Goal: Task Accomplishment & Management: Complete application form

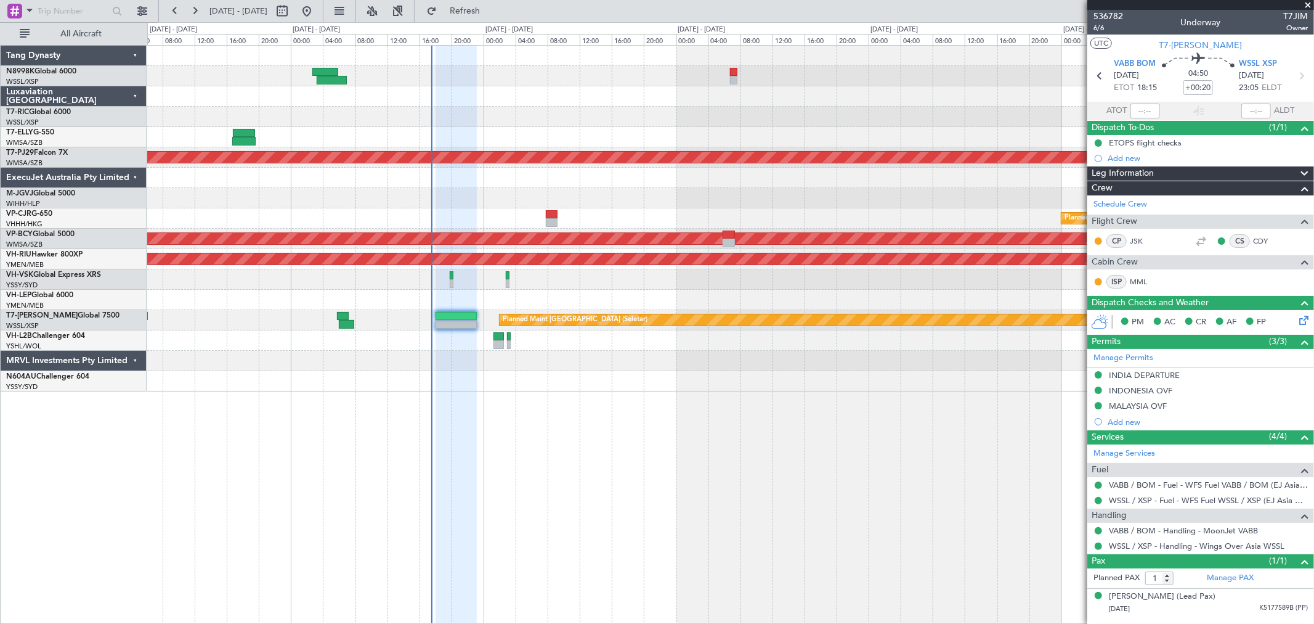
click at [587, 137] on div "Planned Maint [GEOGRAPHIC_DATA] (Sultan [PERSON_NAME] [PERSON_NAME] - Subang) P…" at bounding box center [730, 219] width 1166 height 346
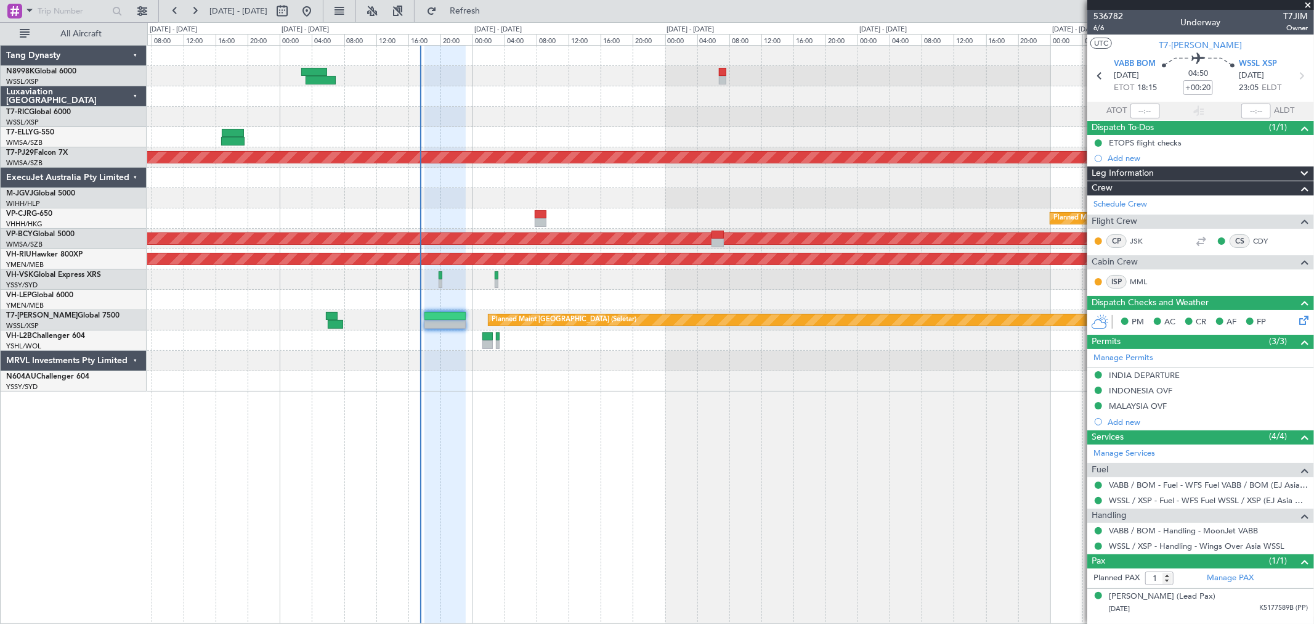
click at [604, 80] on div at bounding box center [730, 76] width 1166 height 20
type input "[PERSON_NAME] (LEU)"
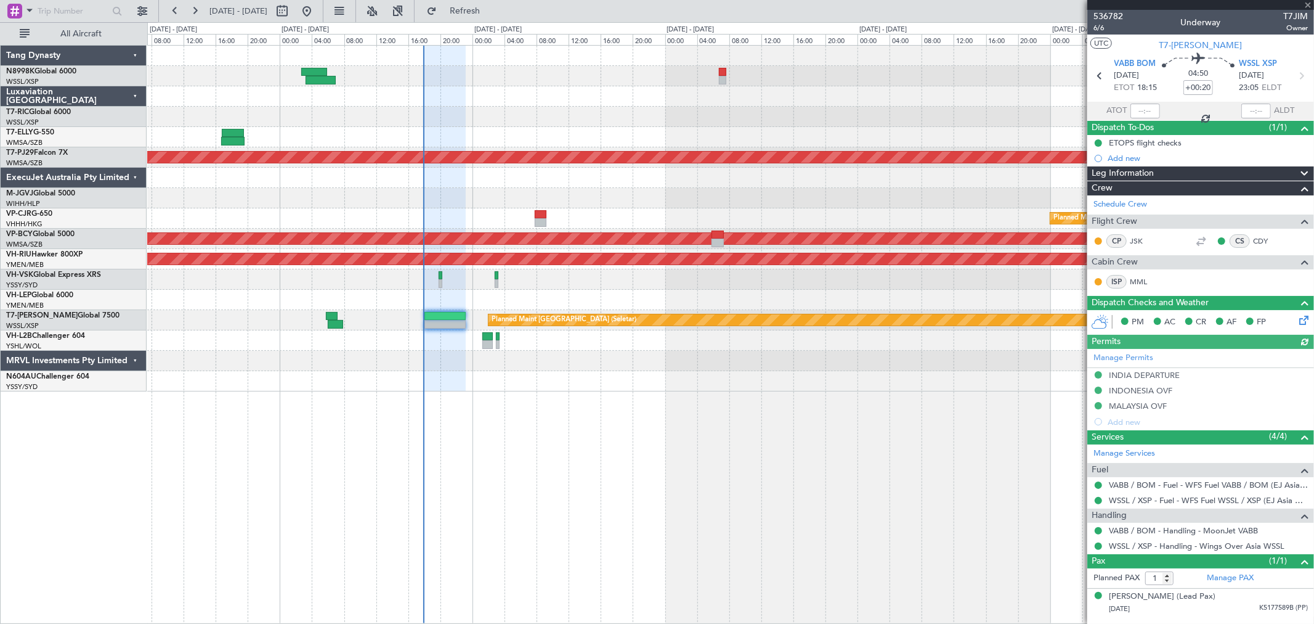
type input "[PERSON_NAME] (LEU)"
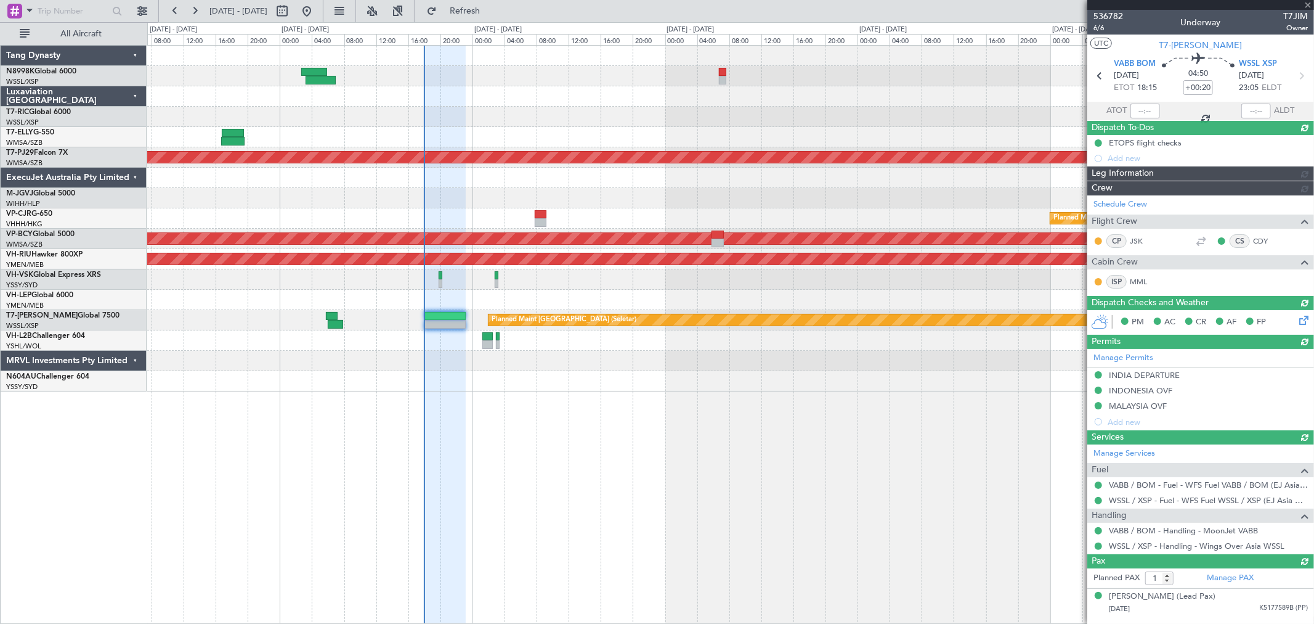
type input "[PERSON_NAME] (LEU)"
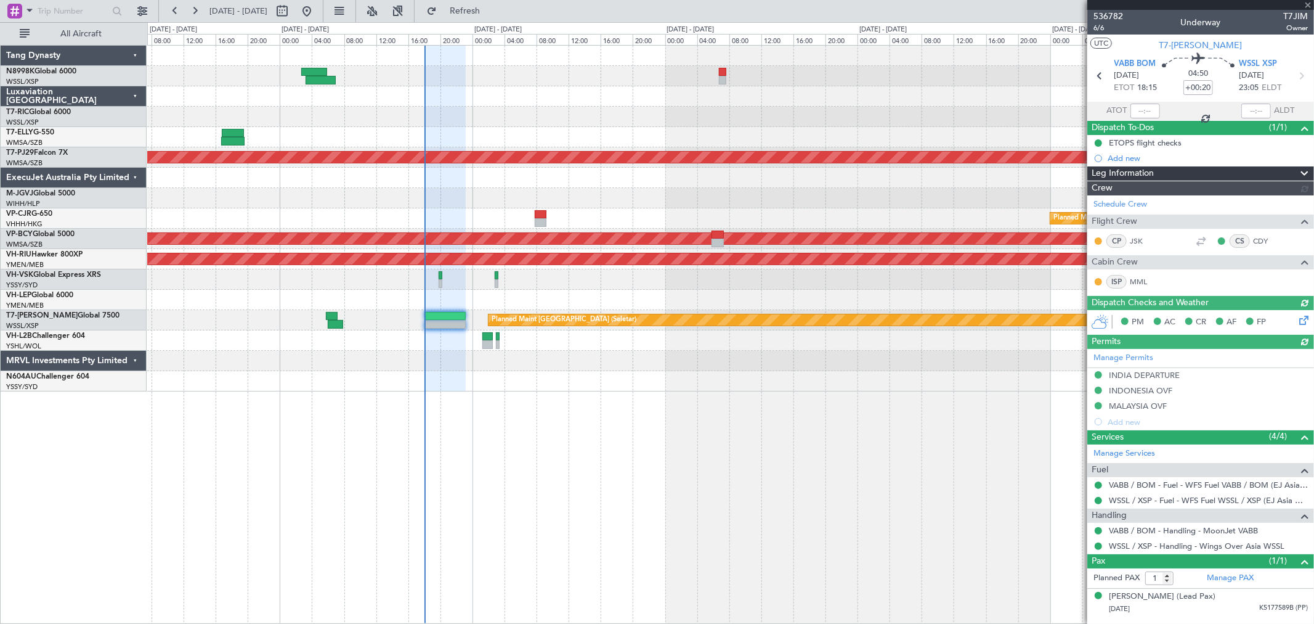
type input "[PERSON_NAME] (LEU)"
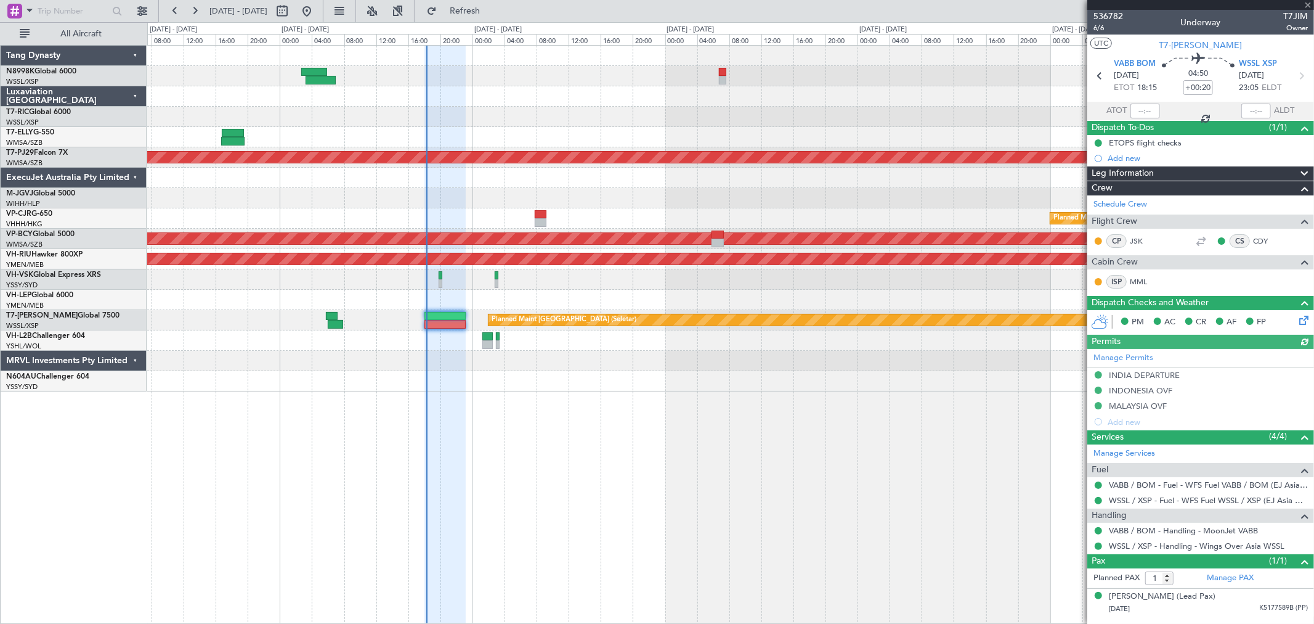
type input "[PERSON_NAME] (LEU)"
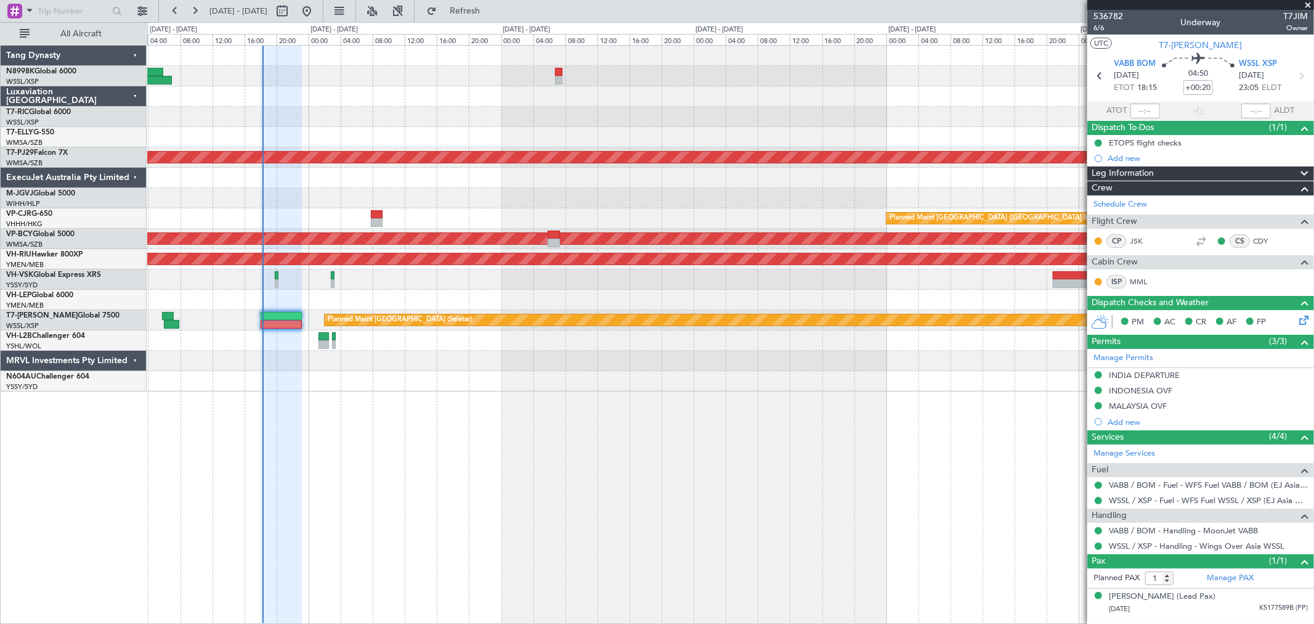
click at [675, 287] on div at bounding box center [730, 279] width 1166 height 20
click at [773, 300] on div at bounding box center [730, 300] width 1166 height 20
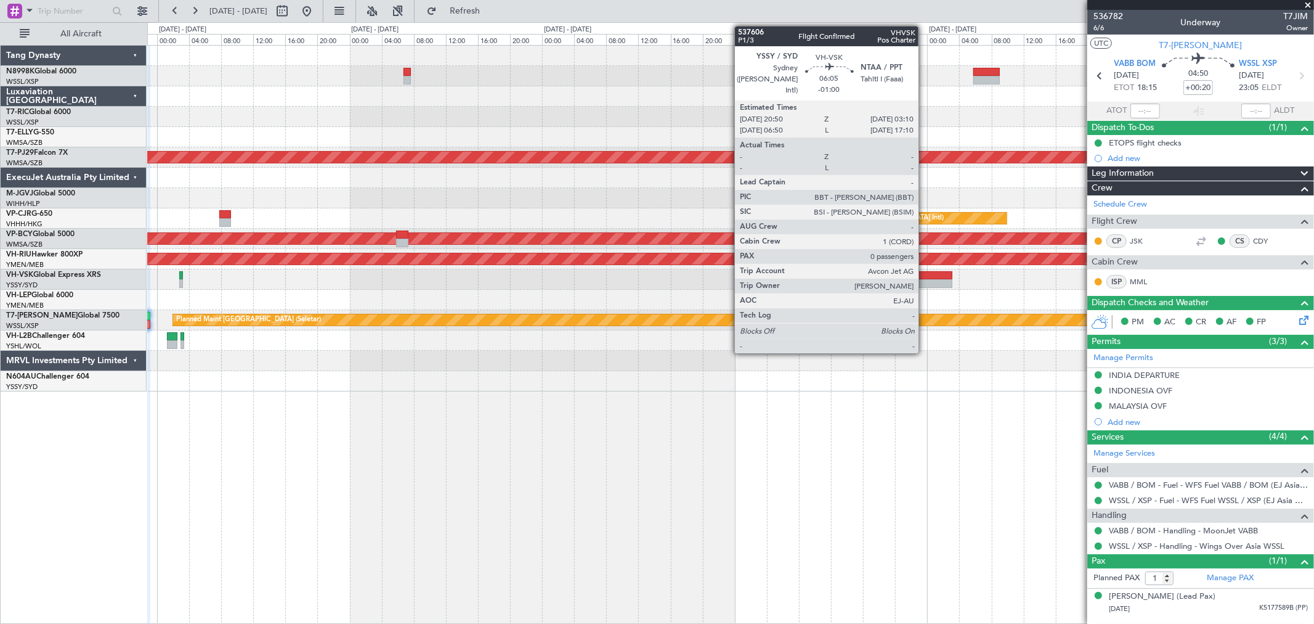
click at [922, 280] on div at bounding box center [927, 283] width 51 height 9
type input "-01:00"
type input "0"
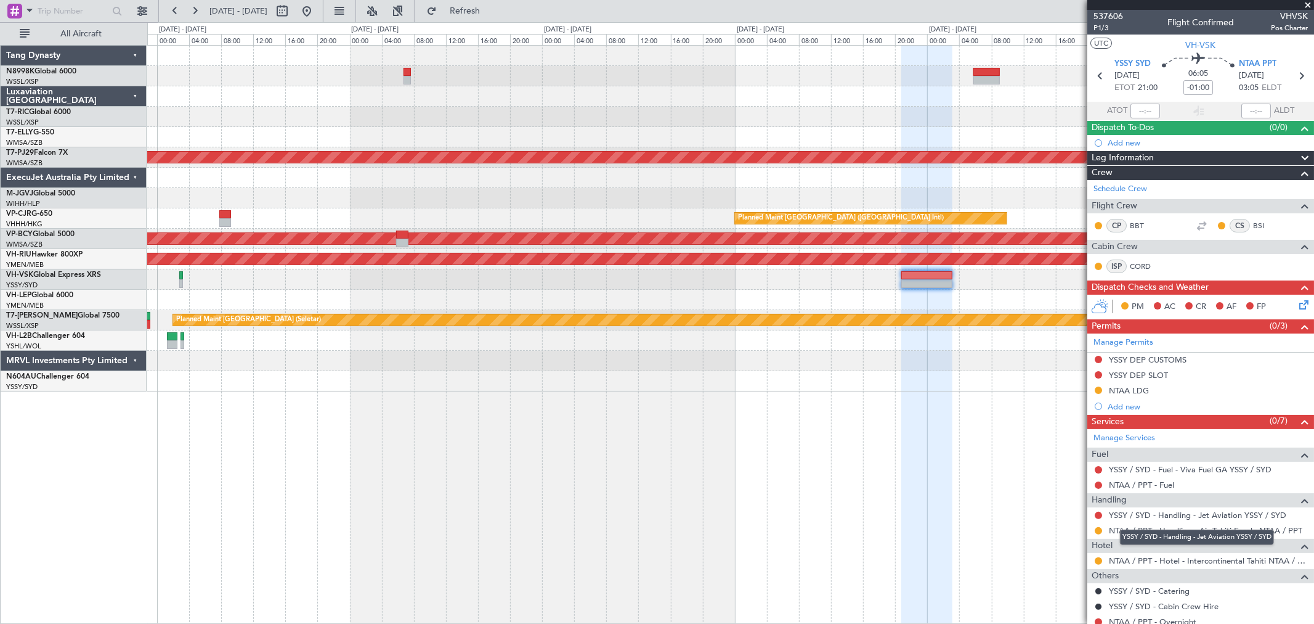
click at [1195, 531] on div "YSSY / SYD - Handling - Jet Aviation YSSY / SYD" at bounding box center [1197, 536] width 154 height 15
click at [1173, 531] on link "NTAA / PPT - Handling - Air Tahiti Escale NTAA / PPT" at bounding box center [1205, 530] width 193 height 10
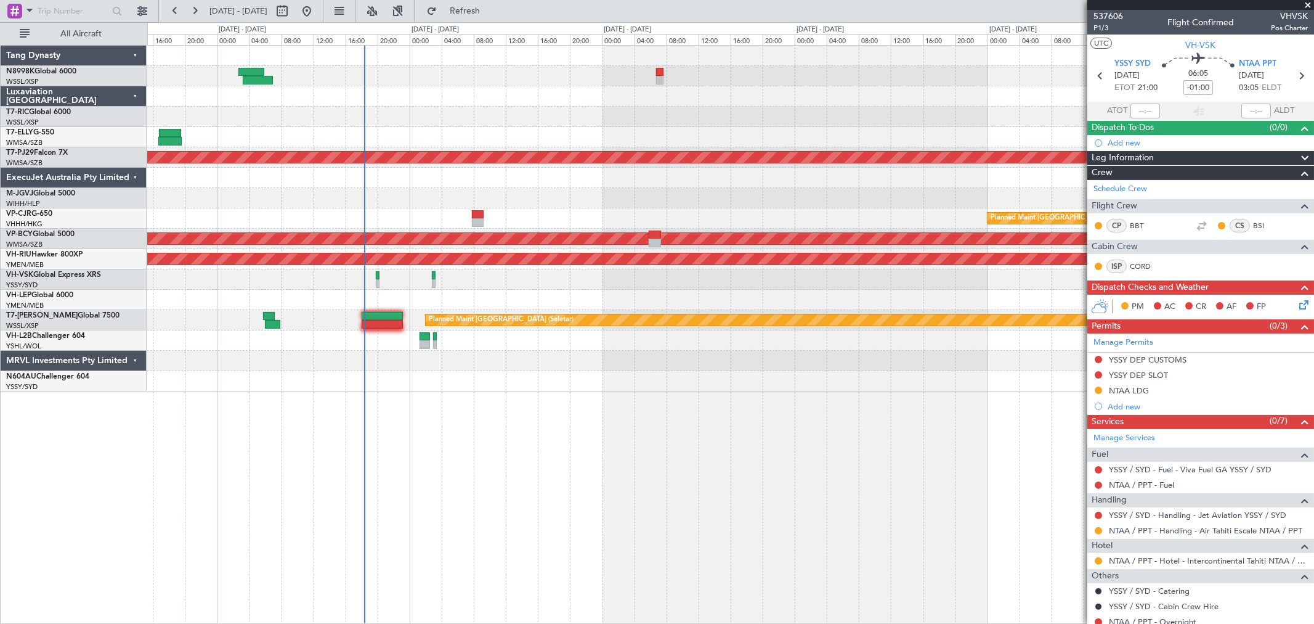
click at [741, 274] on div "Planned Maint [GEOGRAPHIC_DATA] (Sultan [PERSON_NAME] [PERSON_NAME] - Subang) P…" at bounding box center [730, 219] width 1166 height 346
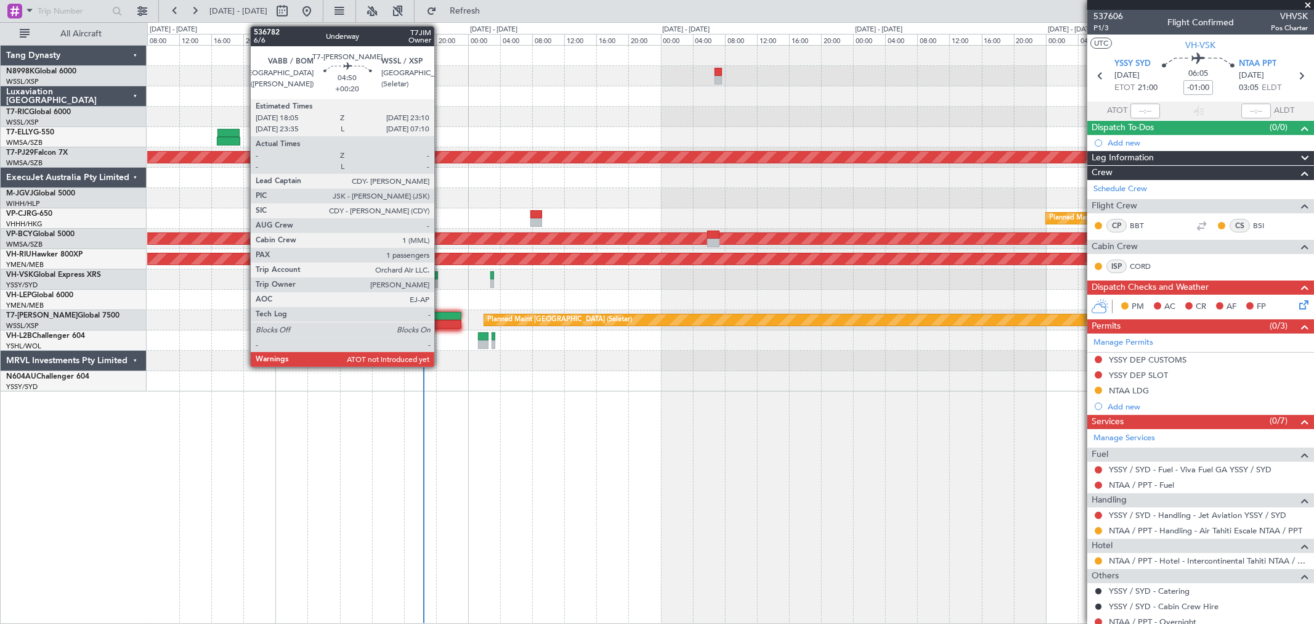
click at [445, 314] on div at bounding box center [440, 316] width 41 height 9
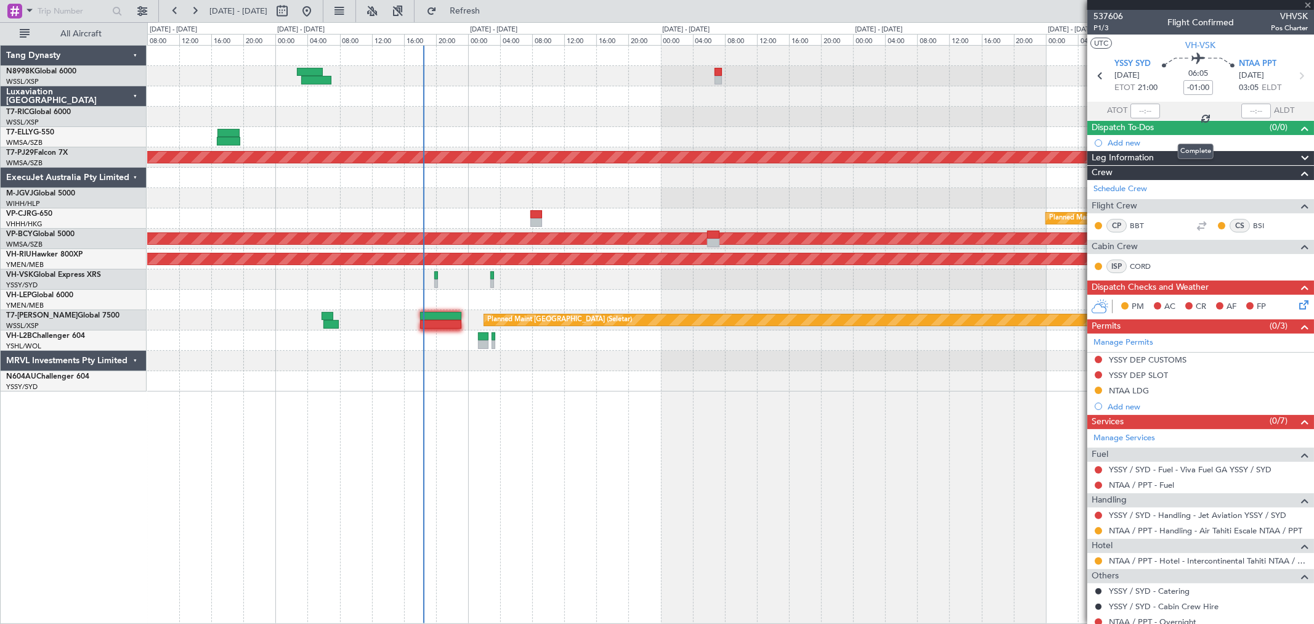
type input "+00:20"
type input "1"
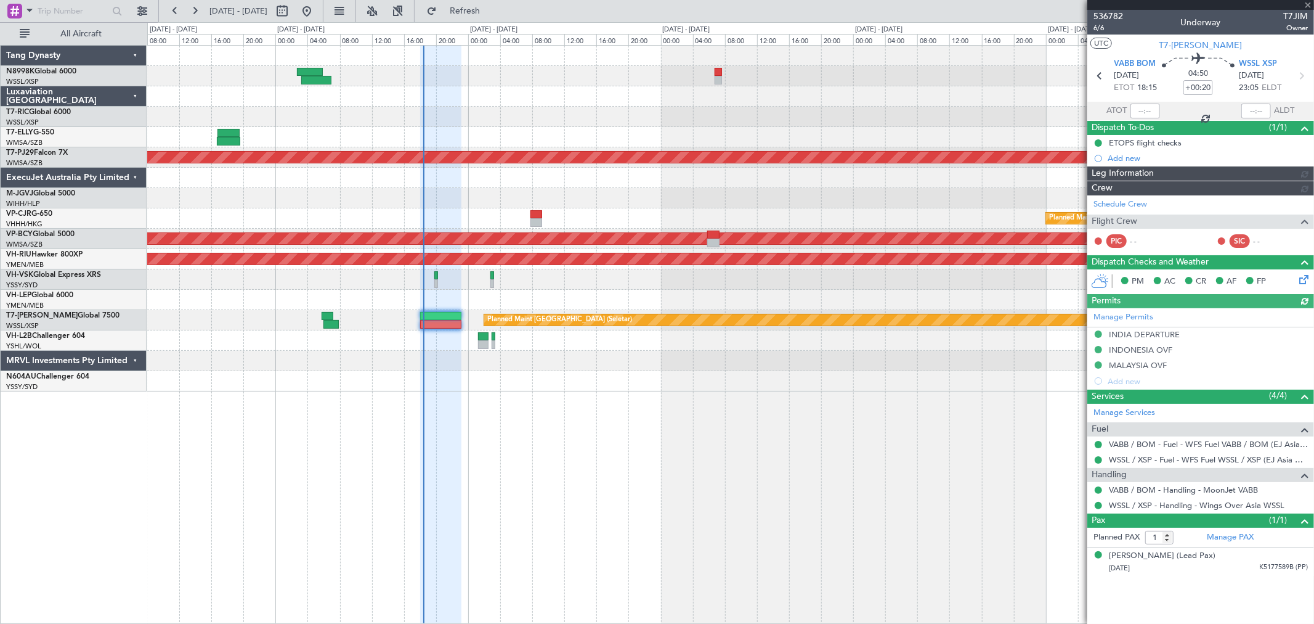
type input "[PERSON_NAME] (LEU)"
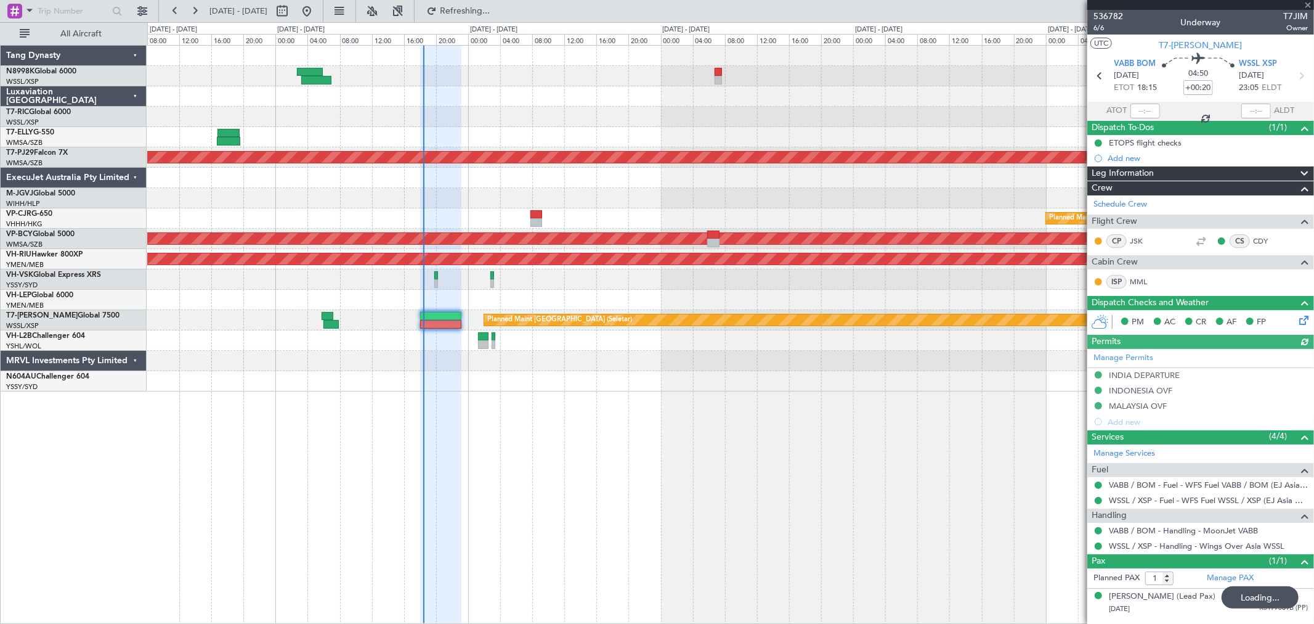
click at [1144, 112] on div at bounding box center [1146, 111] width 30 height 15
click at [1145, 112] on div at bounding box center [1146, 111] width 30 height 15
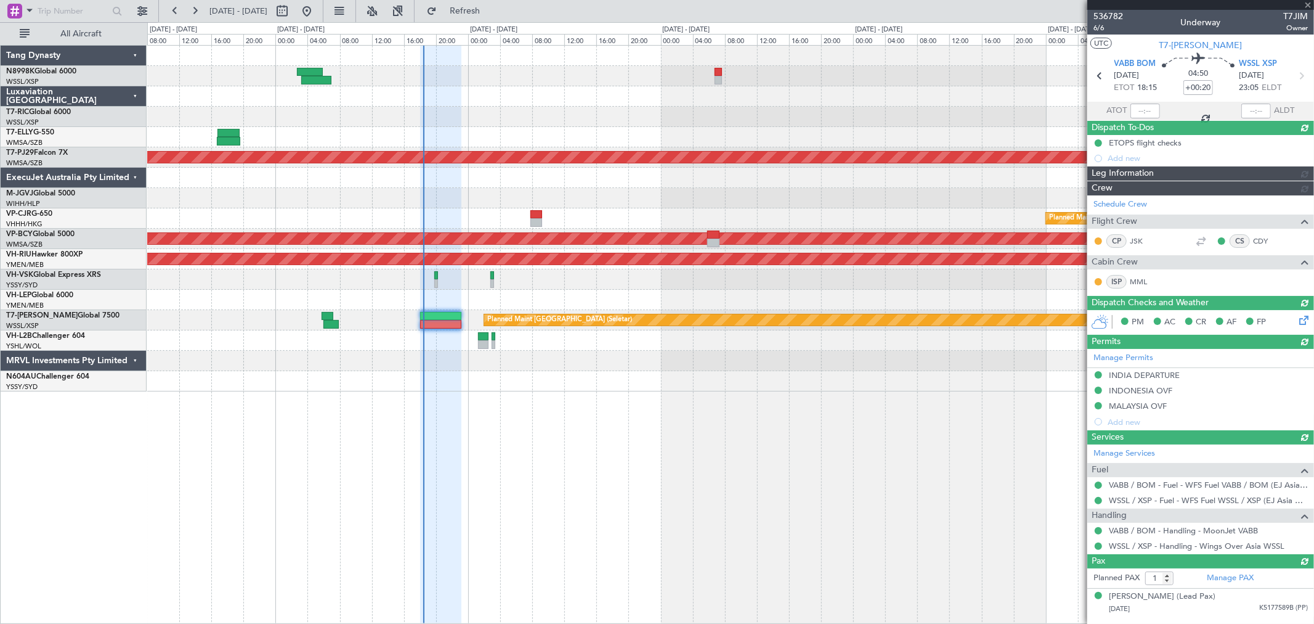
click at [1150, 110] on div at bounding box center [1146, 111] width 30 height 15
type input "[PERSON_NAME] (LEU)"
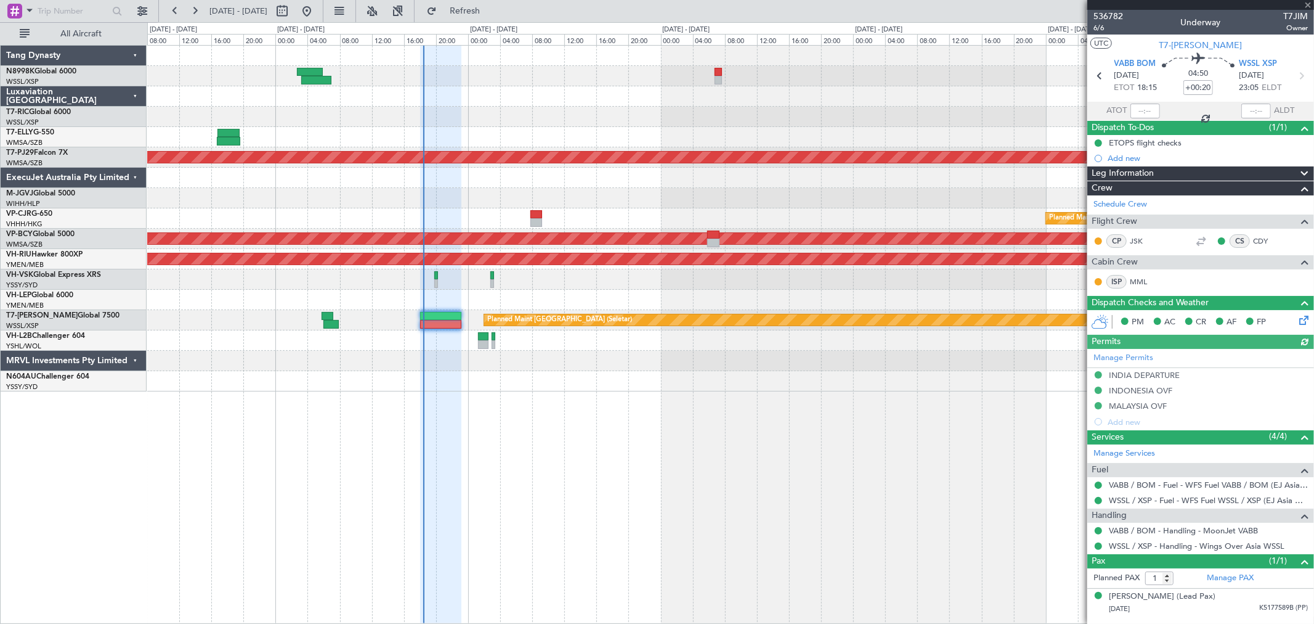
click at [1149, 110] on div at bounding box center [1146, 111] width 30 height 15
click at [1147, 109] on input "text" at bounding box center [1146, 111] width 30 height 15
type input "18:24"
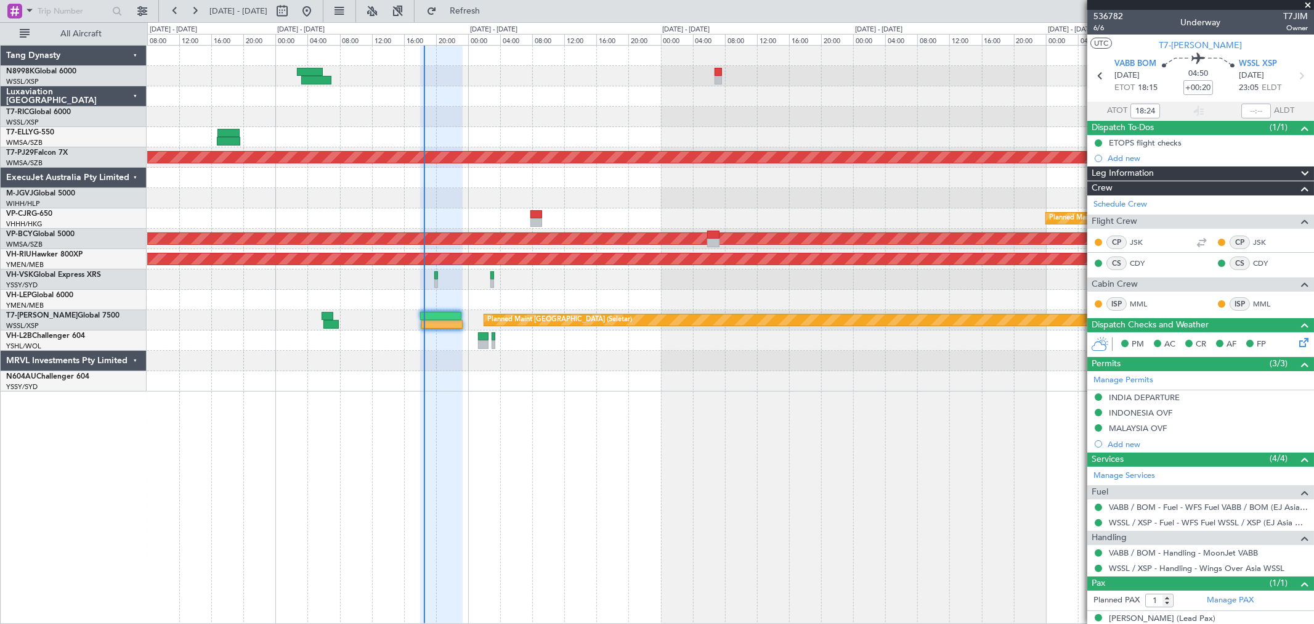
type input "[PERSON_NAME] (LEU)"
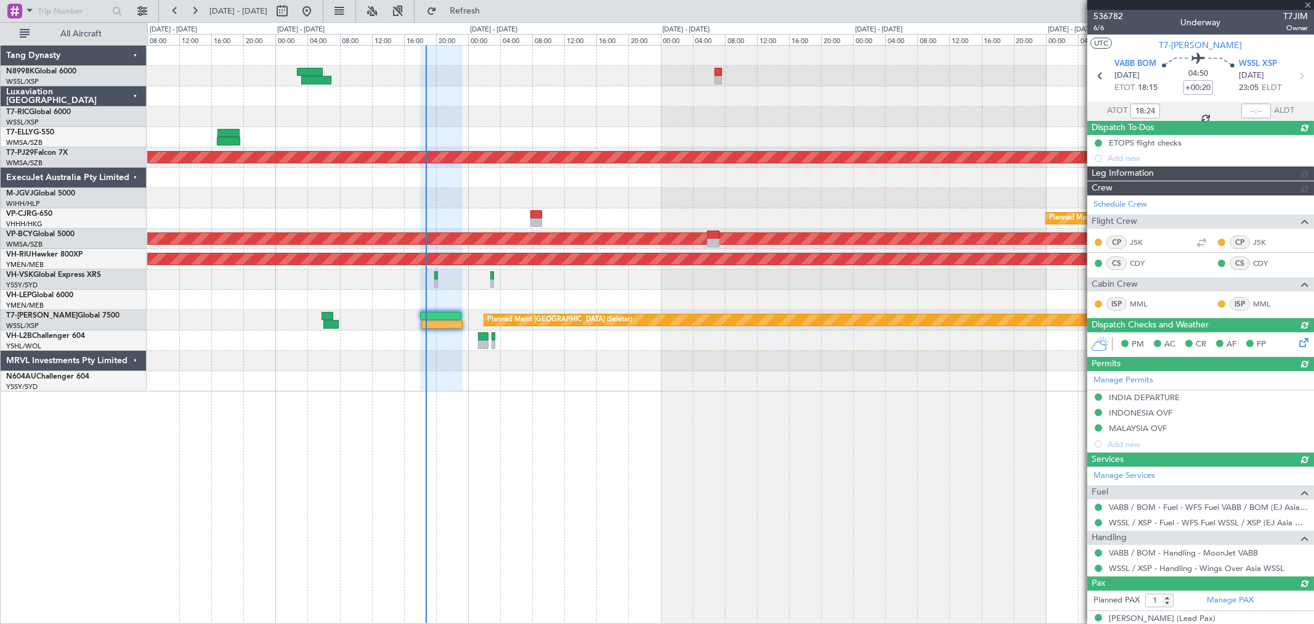
type input "[PERSON_NAME] (LEU)"
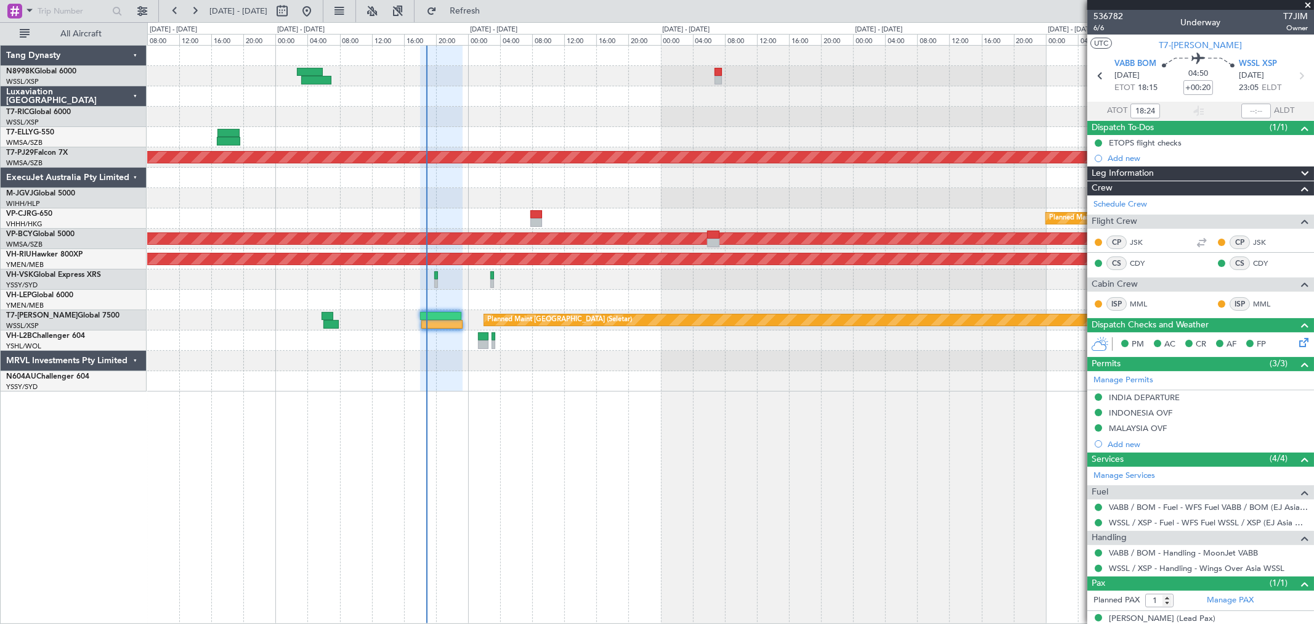
type input "[PERSON_NAME] (LEU)"
